Goal: Task Accomplishment & Management: Complete application form

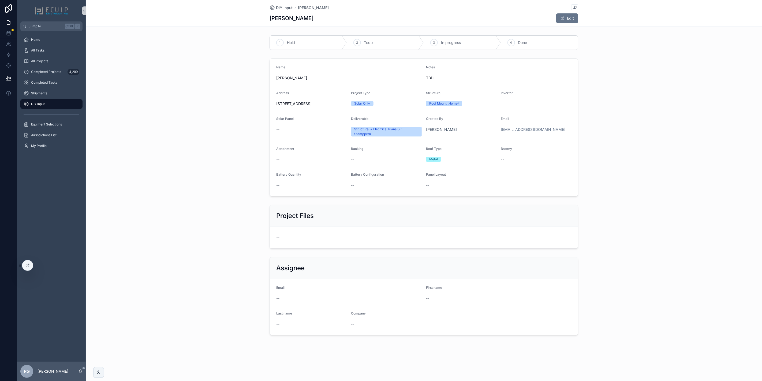
click at [47, 104] on div "DIY Input" at bounding box center [52, 104] width 56 height 9
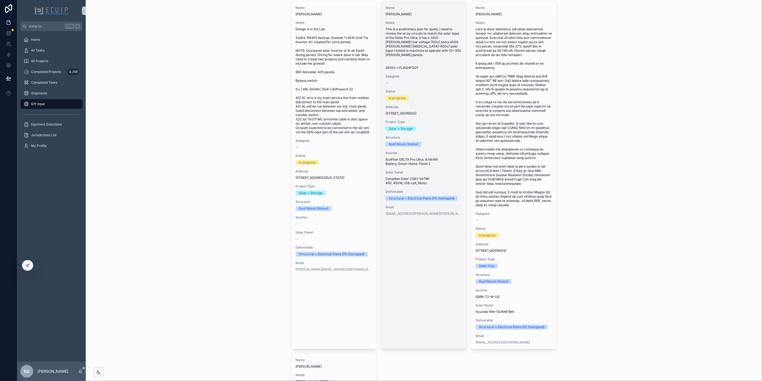
scroll to position [268, 0]
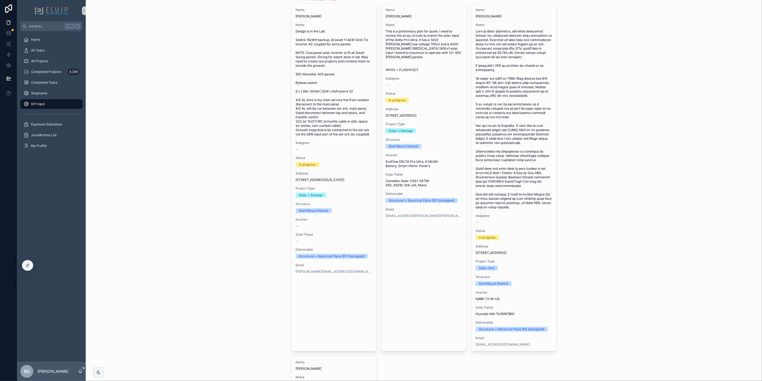
click at [510, 179] on span "scrollable content" at bounding box center [514, 119] width 77 height 180
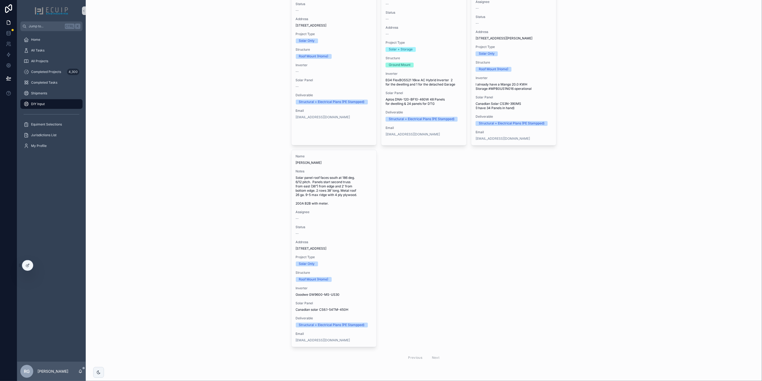
scroll to position [906, 0]
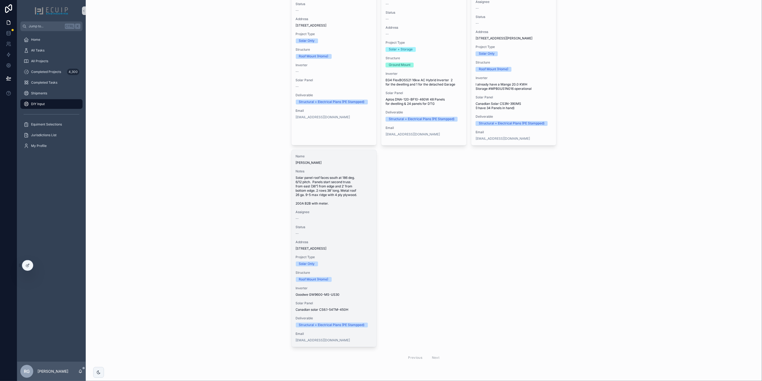
click at [330, 210] on span "Assignee" at bounding box center [334, 212] width 77 height 4
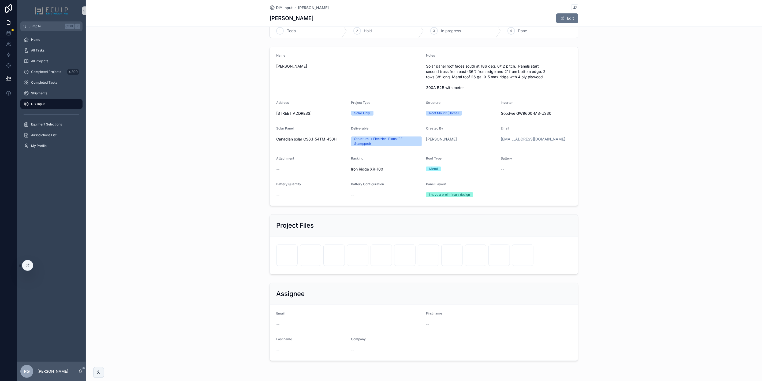
scroll to position [28, 0]
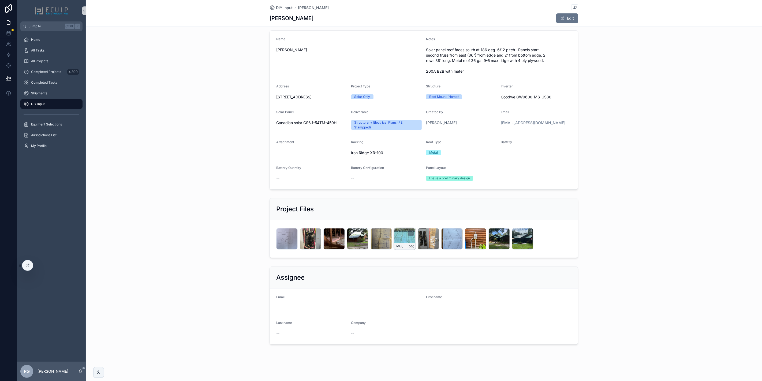
click at [402, 239] on div "IMG_8548 .jpeg" at bounding box center [404, 238] width 21 height 21
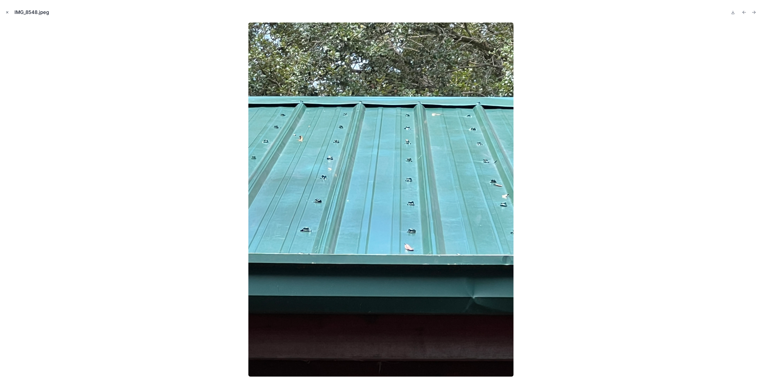
click at [9, 14] on button "Close modal" at bounding box center [7, 12] width 6 height 6
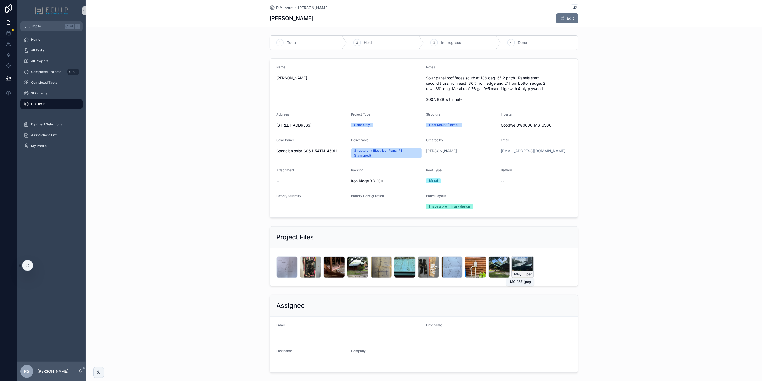
click at [519, 269] on div "IMG_8551 .jpeg" at bounding box center [522, 266] width 21 height 21
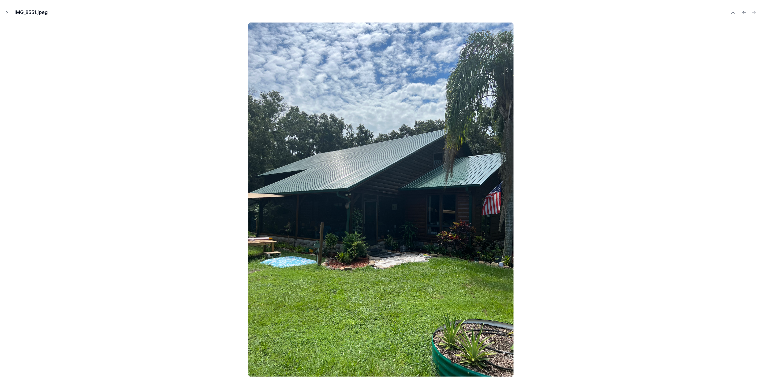
click at [9, 13] on button "Close modal" at bounding box center [7, 12] width 6 height 6
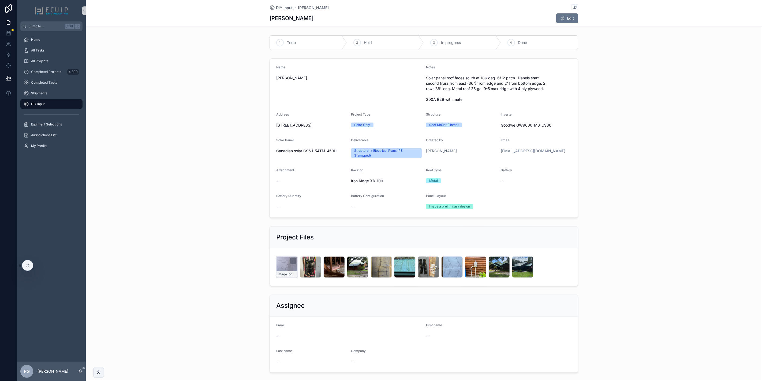
click at [288, 269] on div "image .jpg" at bounding box center [286, 266] width 21 height 21
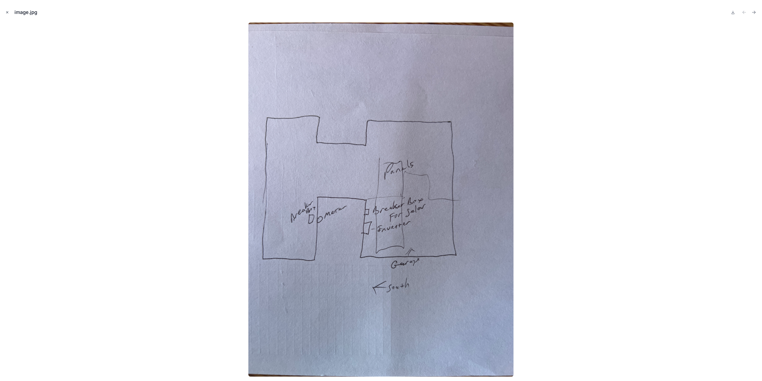
click at [9, 11] on button "Close modal" at bounding box center [7, 12] width 6 height 6
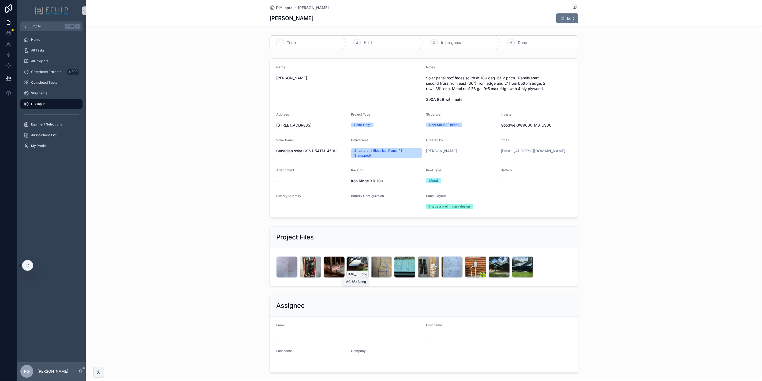
click at [353, 265] on div "IMG_8543 .png" at bounding box center [357, 266] width 21 height 21
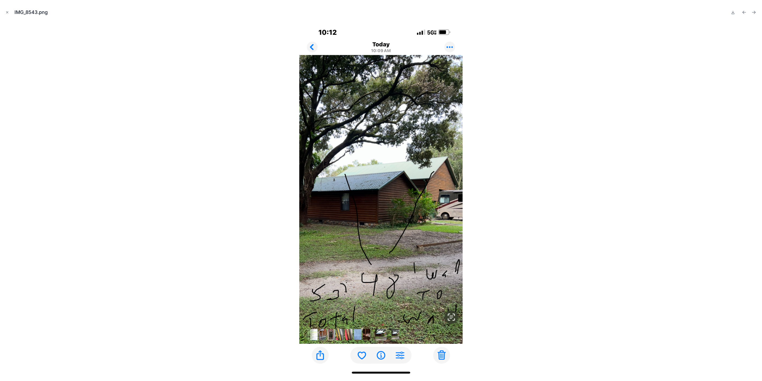
click at [554, 299] on div at bounding box center [381, 200] width 754 height 354
click at [9, 9] on button "Close modal" at bounding box center [7, 12] width 6 height 6
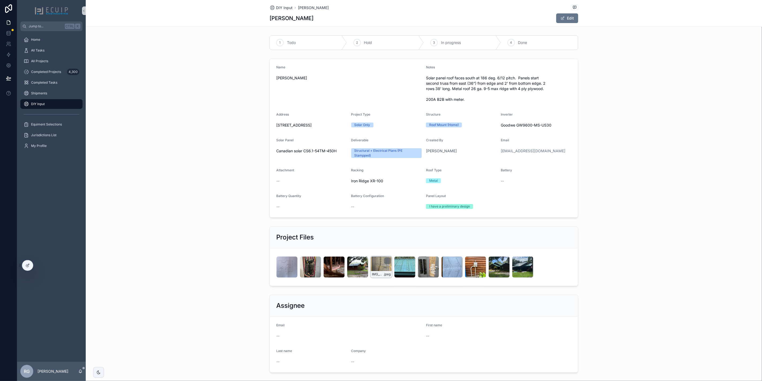
click at [377, 270] on div "IMG_8544 .jpeg" at bounding box center [381, 266] width 21 height 21
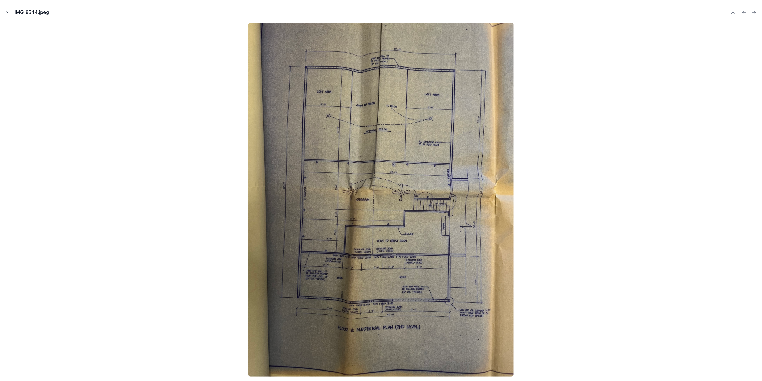
click at [6, 12] on icon "Close modal" at bounding box center [7, 12] width 4 height 4
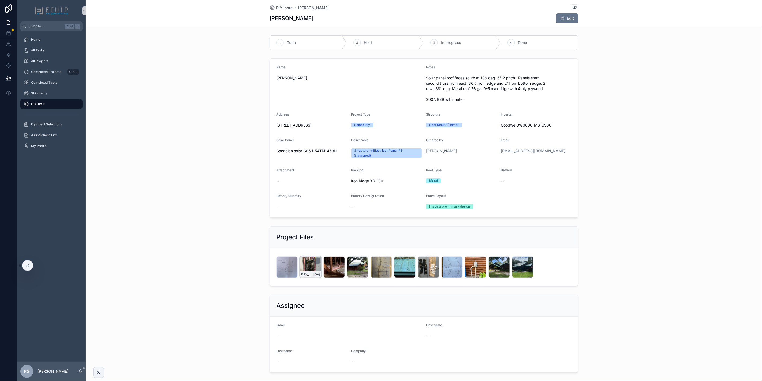
click at [307, 266] on div "IMG_8536 .jpeg" at bounding box center [310, 266] width 21 height 21
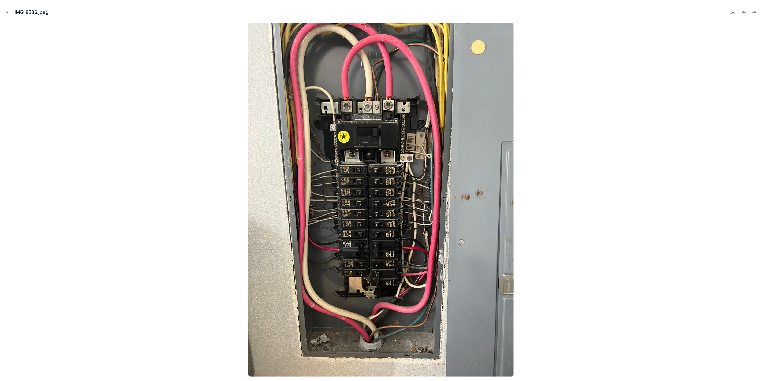
click at [8, 12] on icon "Close modal" at bounding box center [7, 12] width 4 height 4
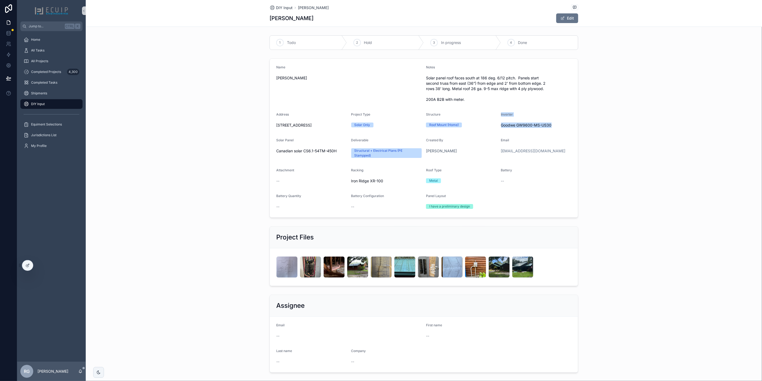
drag, startPoint x: 549, startPoint y: 125, endPoint x: 497, endPoint y: 125, distance: 52.5
click at [497, 125] on form "Name [PERSON_NAME] Notes Solar panel roof faces south at 186 deg. 6/12 pitch. P…" at bounding box center [424, 138] width 308 height 159
click at [519, 128] on div "Goodwe GW9600-MS-US30" at bounding box center [536, 125] width 71 height 9
drag, startPoint x: 549, startPoint y: 124, endPoint x: 499, endPoint y: 126, distance: 49.9
click at [501, 126] on span "Goodwe GW9600-MS-US30" at bounding box center [536, 125] width 71 height 5
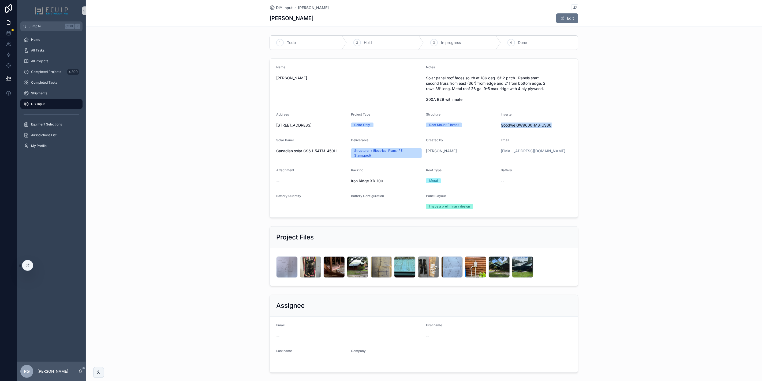
copy span "Goodwe GW9600-MS-US30"
click at [515, 266] on div "IMG_8551 .jpeg" at bounding box center [522, 266] width 21 height 21
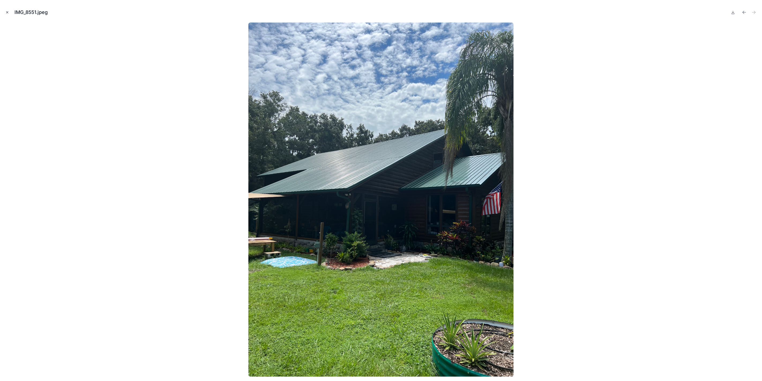
click at [5, 11] on icon "Close modal" at bounding box center [7, 12] width 4 height 4
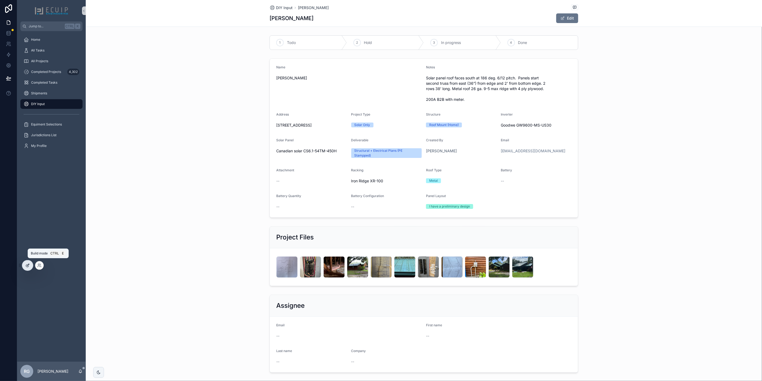
click at [26, 263] on icon at bounding box center [27, 265] width 4 height 4
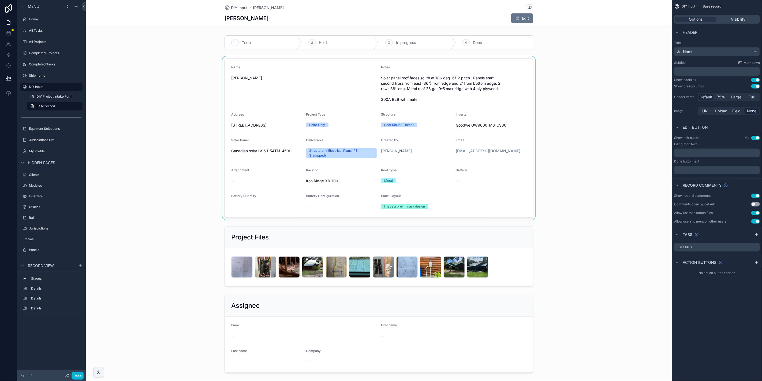
click at [442, 158] on div "scrollable content" at bounding box center [379, 138] width 587 height 164
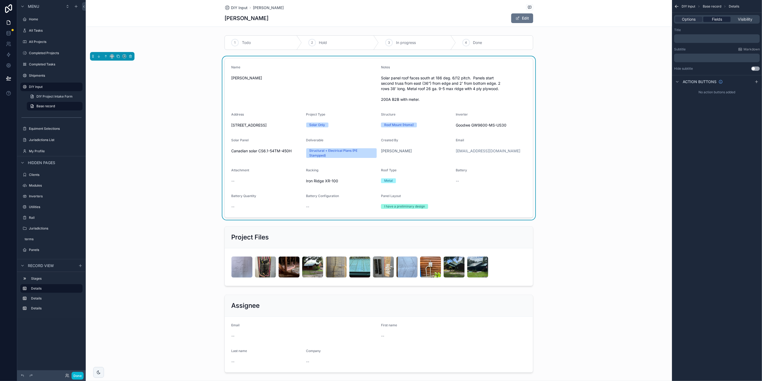
click at [723, 20] on div "Fields" at bounding box center [717, 19] width 27 height 5
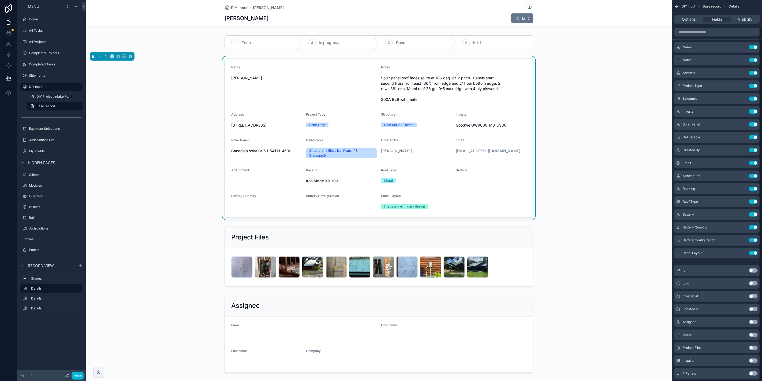
scroll to position [30, 0]
click at [752, 373] on div "DIY Input Base record Details Options Fields Visibility Record This record Name…" at bounding box center [717, 175] width 90 height 411
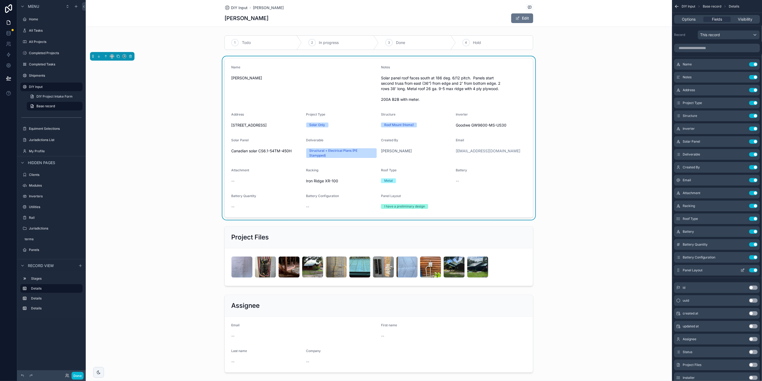
click at [683, 272] on div "Panel Layout Use setting" at bounding box center [718, 270] width 86 height 11
click at [433, 191] on form "Name [PERSON_NAME] Notes Solar panel roof faces south at 186 deg. 6/12 pitch. P…" at bounding box center [379, 138] width 308 height 159
click at [559, 157] on div "Name [PERSON_NAME] Notes Solar panel roof faces south at 186 deg. 6/12 pitch. P…" at bounding box center [379, 138] width 587 height 164
click at [409, 337] on div "scrollable content" at bounding box center [379, 333] width 587 height 82
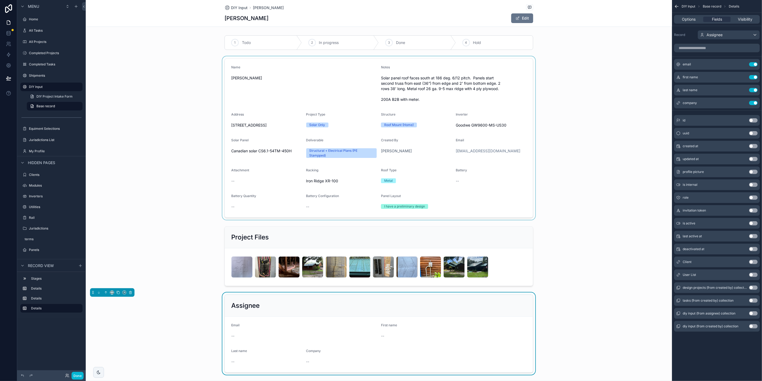
click at [419, 182] on div "scrollable content" at bounding box center [379, 138] width 587 height 164
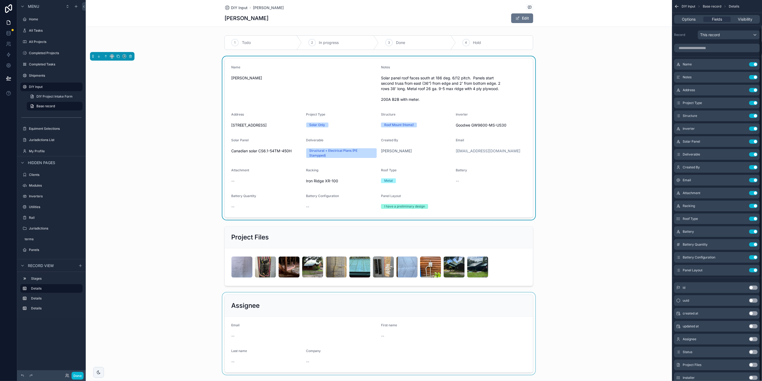
scroll to position [30, 0]
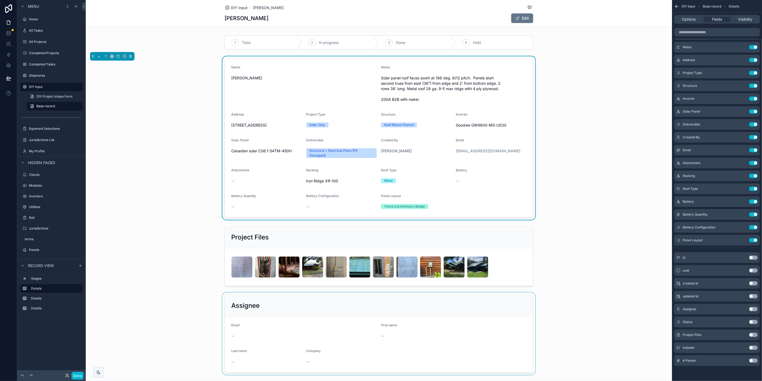
click at [754, 360] on button "Use setting" at bounding box center [754, 360] width 9 height 4
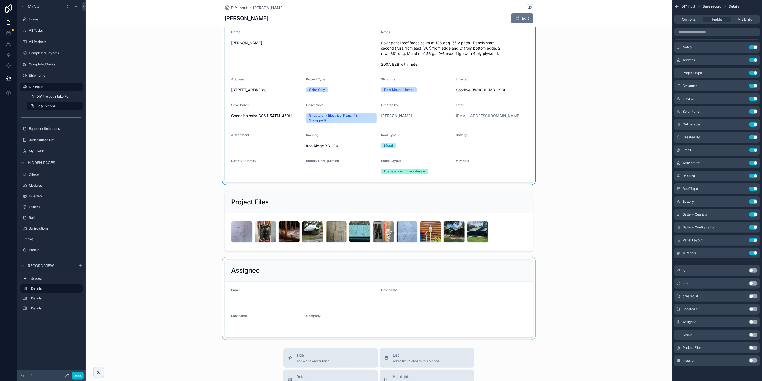
scroll to position [0, 0]
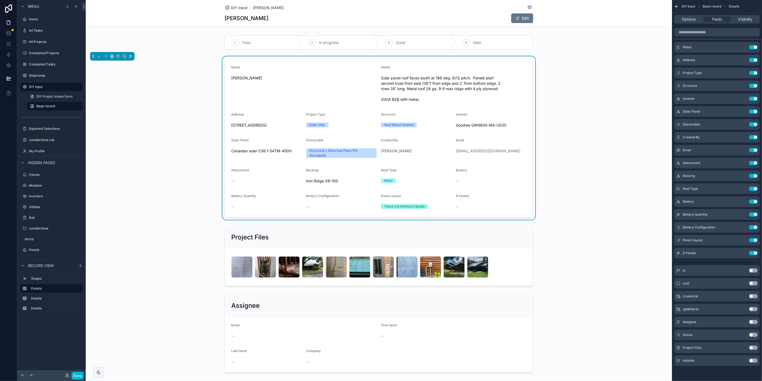
click at [578, 151] on div "Name [PERSON_NAME] Notes Solar panel roof faces south at 186 deg. 6/12 pitch. P…" at bounding box center [379, 138] width 587 height 164
click at [62, 97] on span "DIY Project Intake Form" at bounding box center [54, 96] width 36 height 4
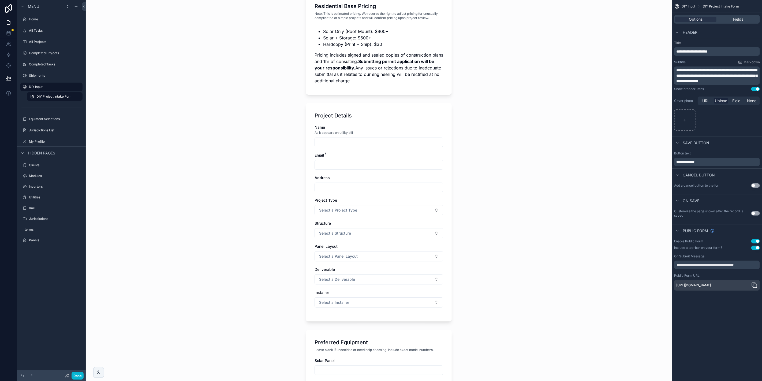
scroll to position [60, 0]
click at [412, 126] on div "Name" at bounding box center [379, 128] width 129 height 5
click at [730, 20] on div "Fields" at bounding box center [738, 19] width 41 height 5
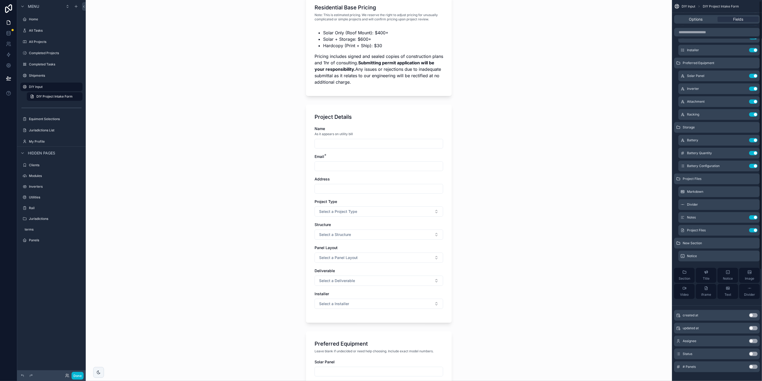
scroll to position [159, 0]
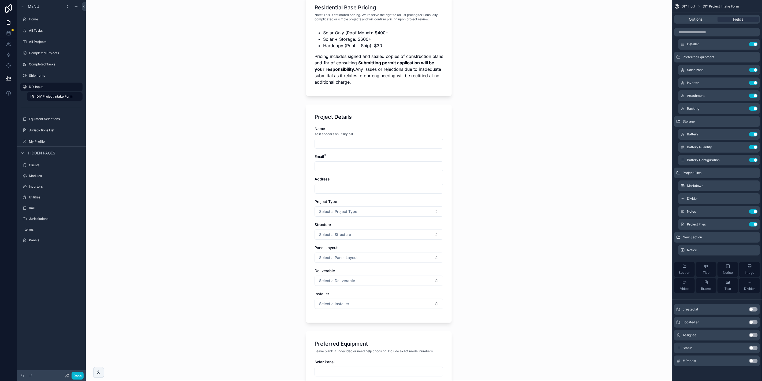
click at [752, 360] on button "Use setting" at bounding box center [754, 361] width 9 height 4
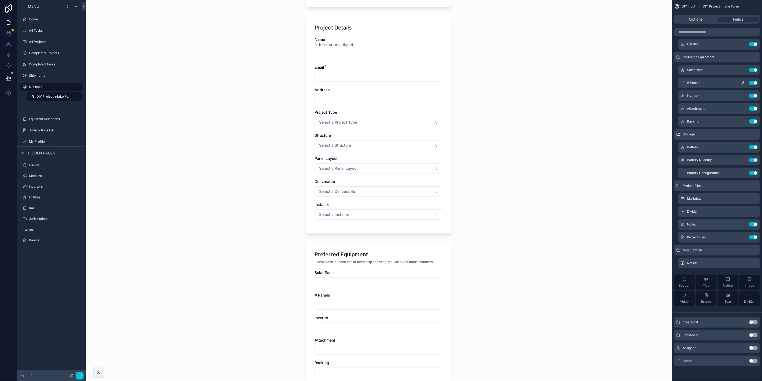
scroll to position [0, 0]
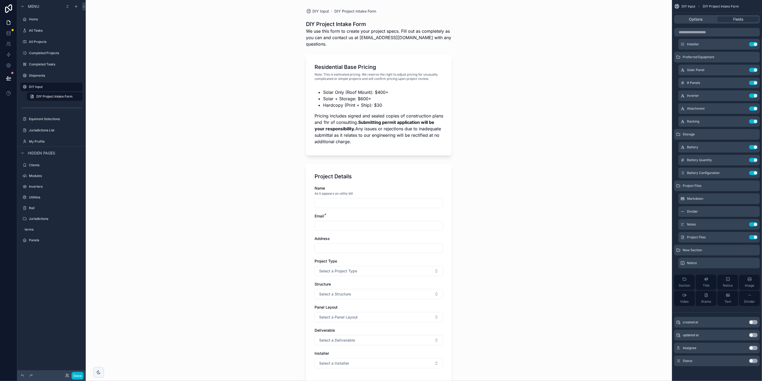
click at [559, 151] on div "DIY Input DIY Project Intake Form DIY Project Intake Form We use this form to c…" at bounding box center [379, 190] width 587 height 381
click at [80, 373] on button "Done" at bounding box center [78, 376] width 12 height 8
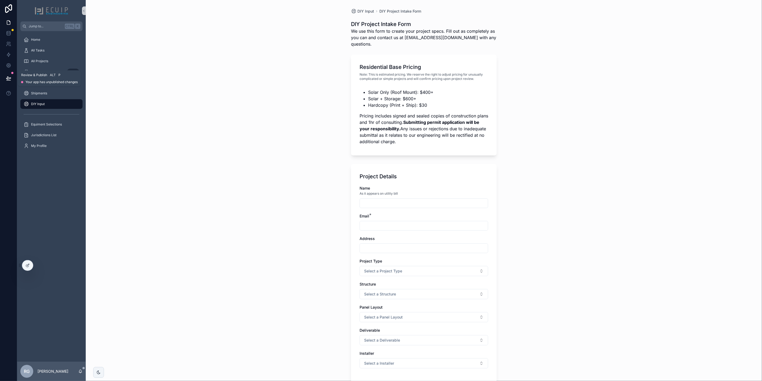
click at [13, 82] on button at bounding box center [9, 78] width 12 height 15
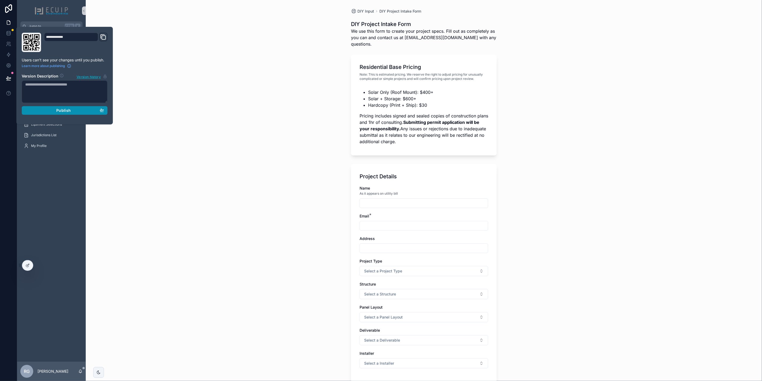
click at [73, 111] on div "Publish" at bounding box center [64, 110] width 79 height 5
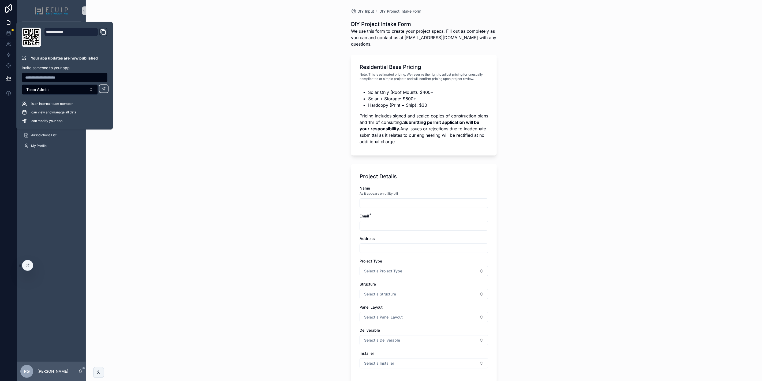
click at [566, 178] on div "DIY Input DIY Project Intake Form DIY Project Intake Form We use this form to c…" at bounding box center [424, 190] width 677 height 381
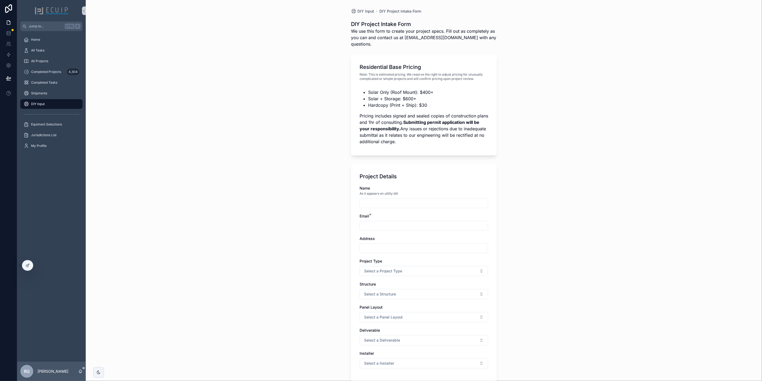
click at [50, 100] on div "DIY Input" at bounding box center [52, 104] width 56 height 9
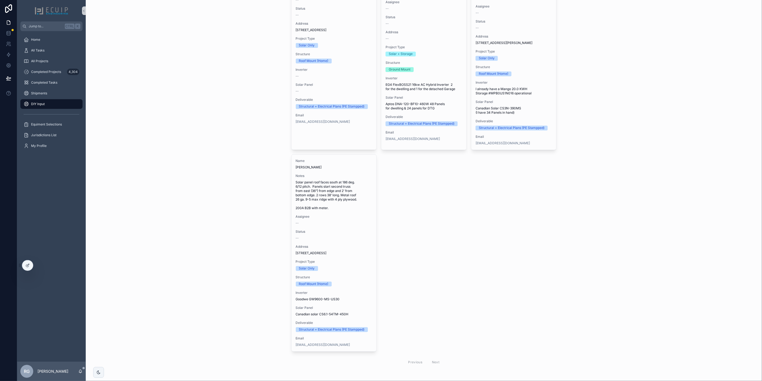
scroll to position [894, 0]
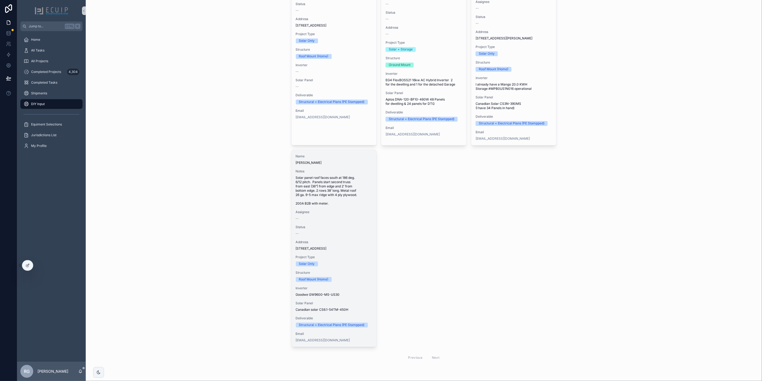
click at [354, 244] on span "Address" at bounding box center [334, 242] width 77 height 4
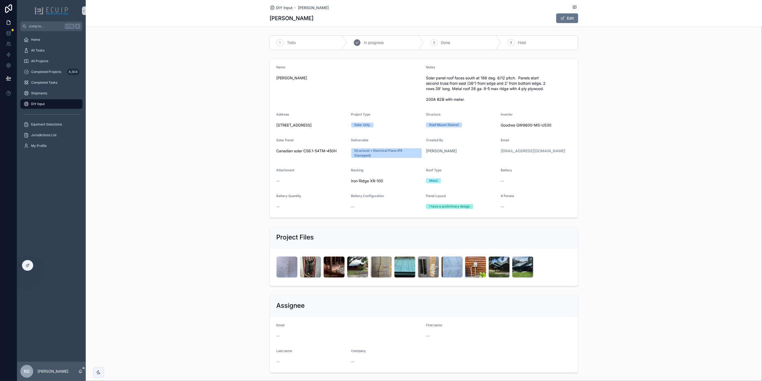
click at [361, 42] on div "2 In progress" at bounding box center [385, 43] width 77 height 14
click at [567, 19] on button "Edit" at bounding box center [568, 18] width 22 height 10
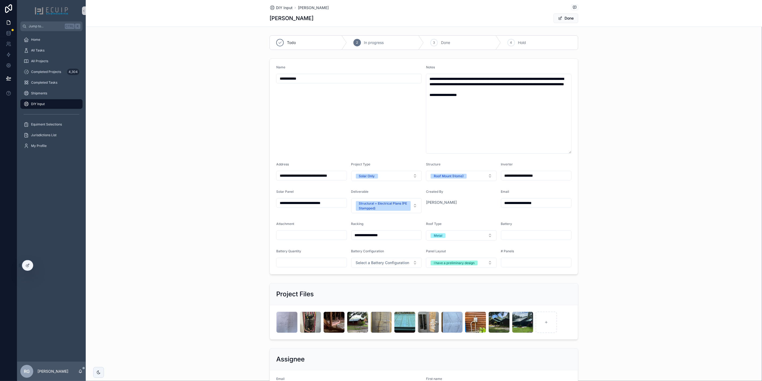
click at [519, 263] on input "scrollable content" at bounding box center [537, 263] width 70 height 8
type input "**"
click at [614, 253] on div "**********" at bounding box center [424, 166] width 677 height 220
click at [562, 19] on button "Done" at bounding box center [566, 18] width 25 height 10
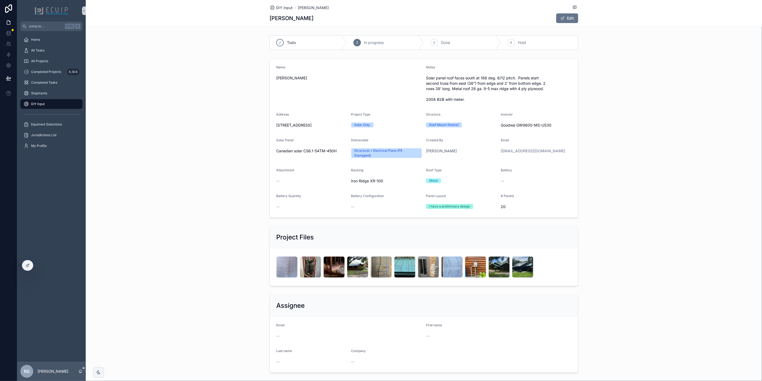
click at [196, 81] on div "Name [PERSON_NAME] Notes Solar panel roof faces south at 186 deg. 6/12 pitch. P…" at bounding box center [424, 138] width 677 height 164
